Goal: Transaction & Acquisition: Purchase product/service

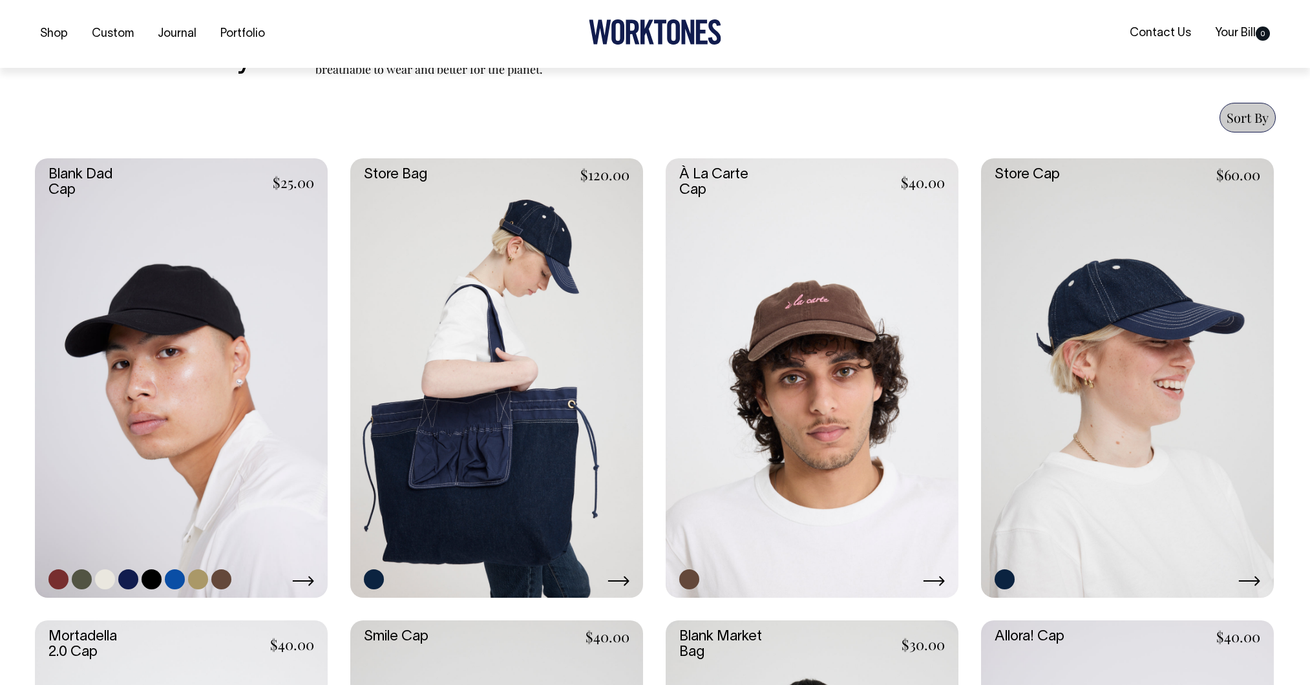
scroll to position [467, 0]
click at [229, 584] on link at bounding box center [221, 579] width 20 height 20
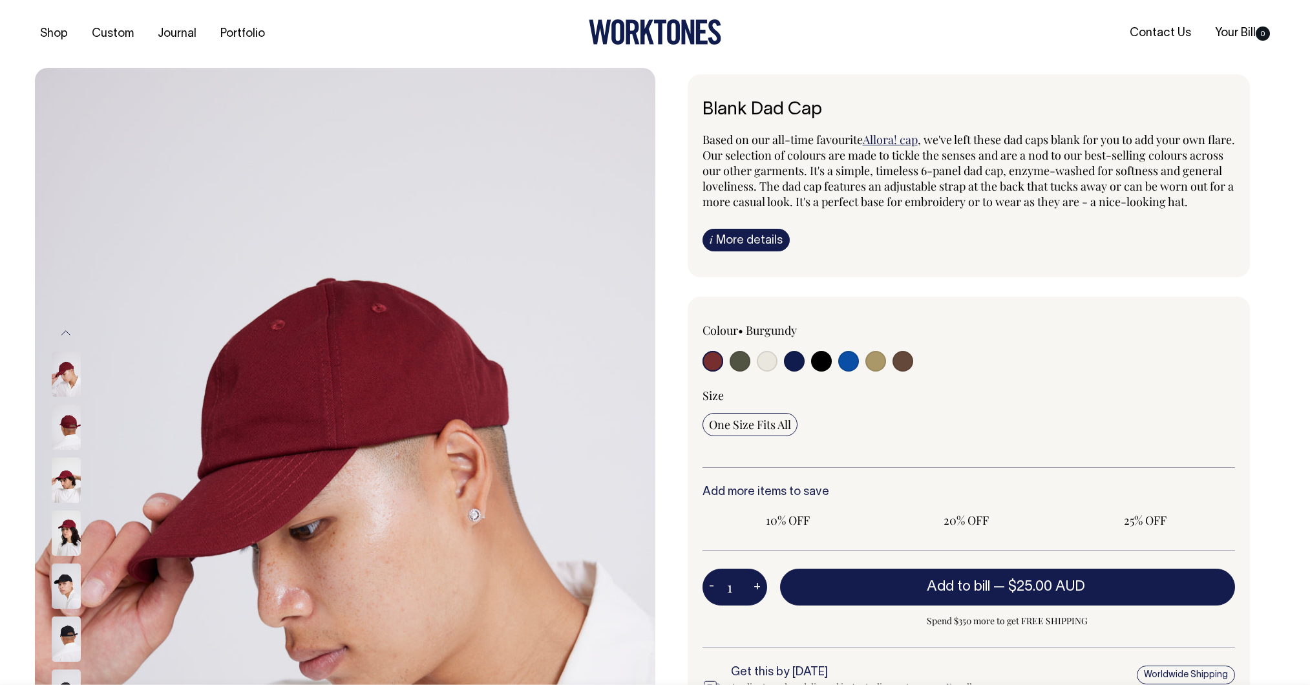
radio input "true"
select select "Espresso"
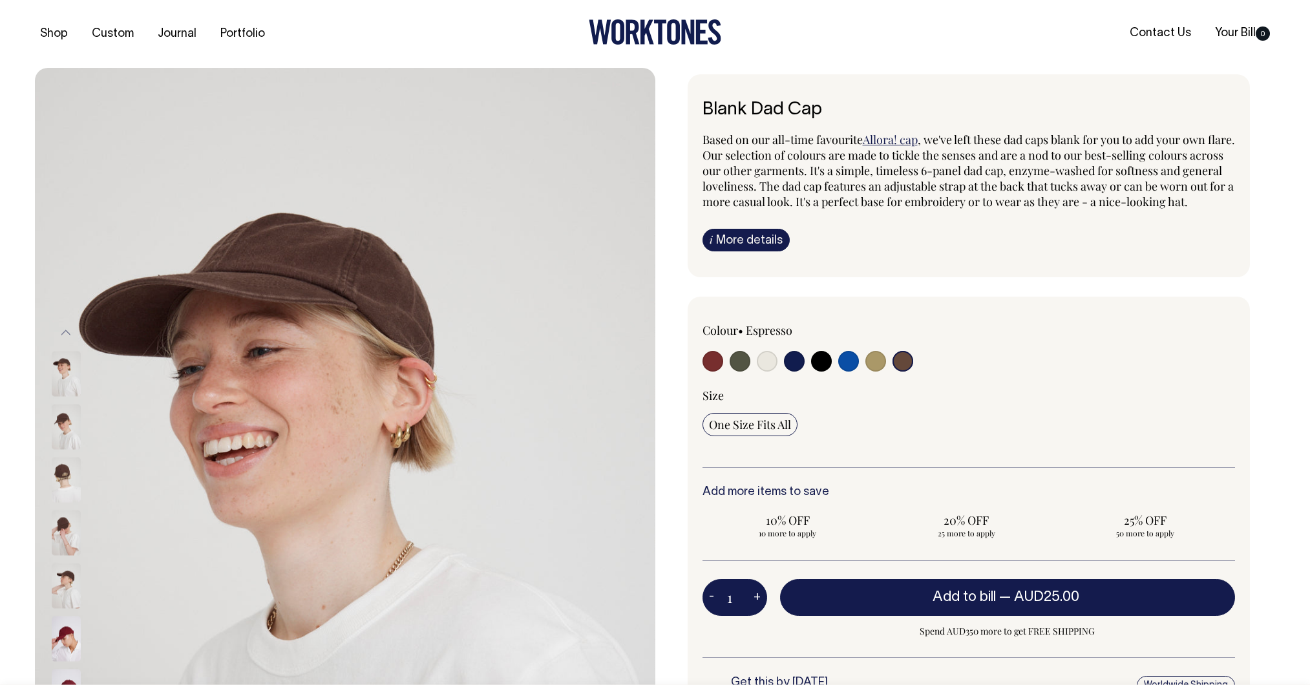
click at [907, 372] on input "radio" at bounding box center [903, 361] width 21 height 21
click at [902, 372] on input "radio" at bounding box center [903, 361] width 21 height 21
click at [59, 528] on img at bounding box center [66, 532] width 29 height 45
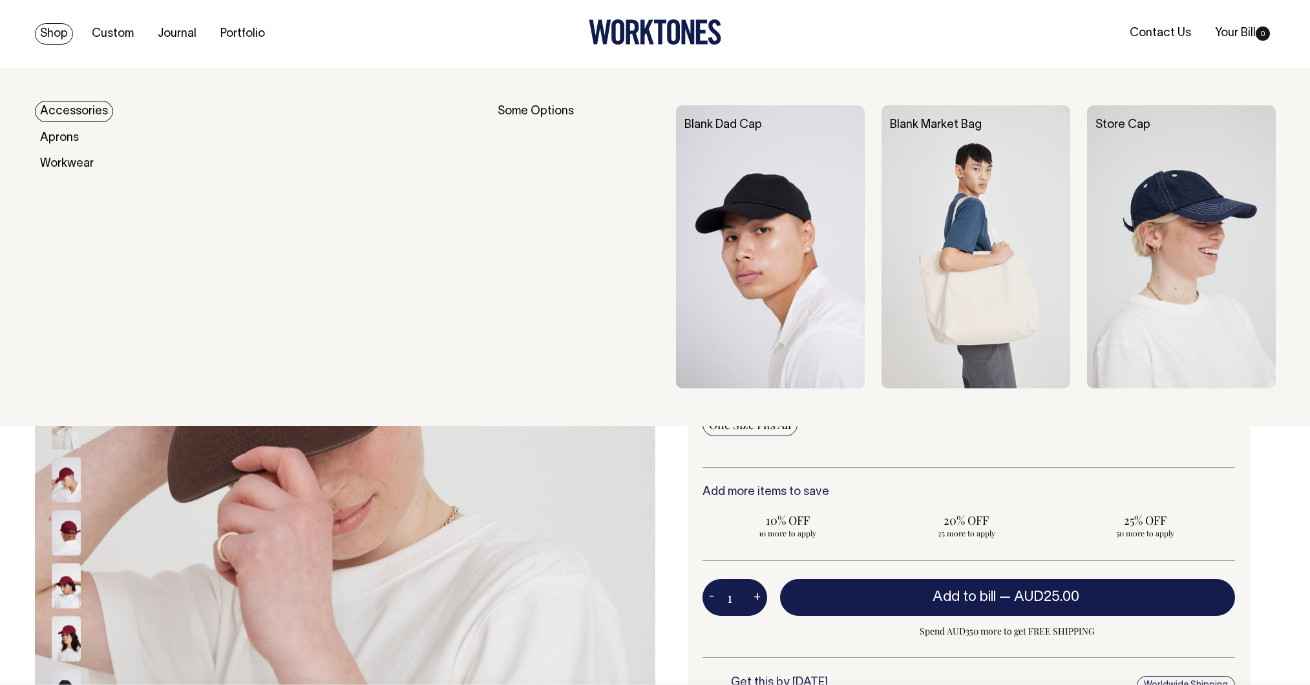
click at [713, 122] on link "Blank Dad Cap" at bounding box center [724, 125] width 78 height 11
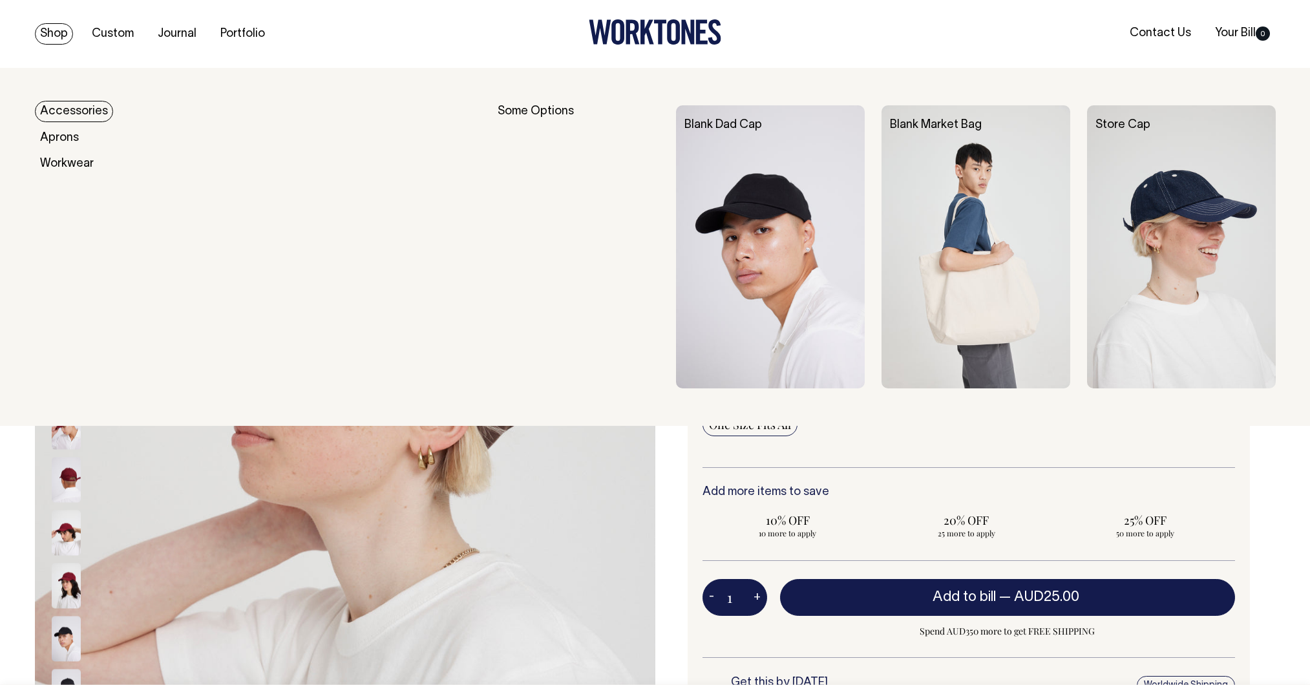
click at [88, 107] on link "Accessories" at bounding box center [74, 111] width 78 height 21
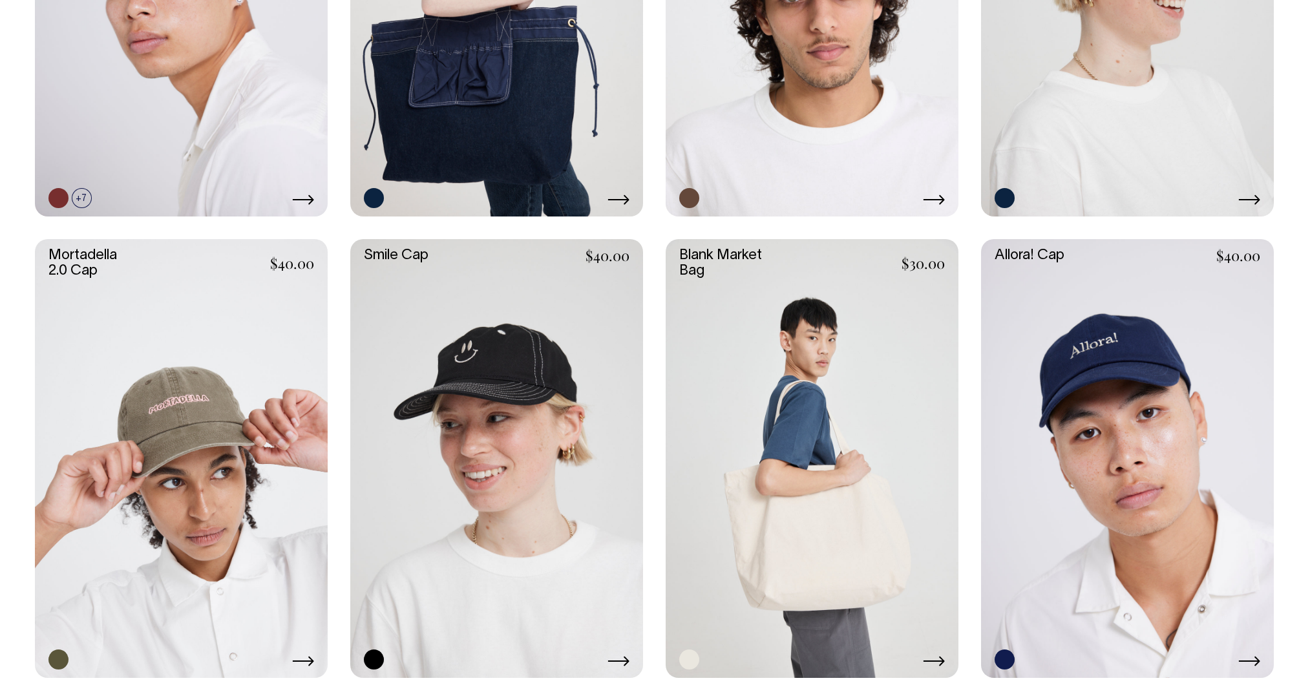
scroll to position [848, 0]
